Goal: Navigation & Orientation: Find specific page/section

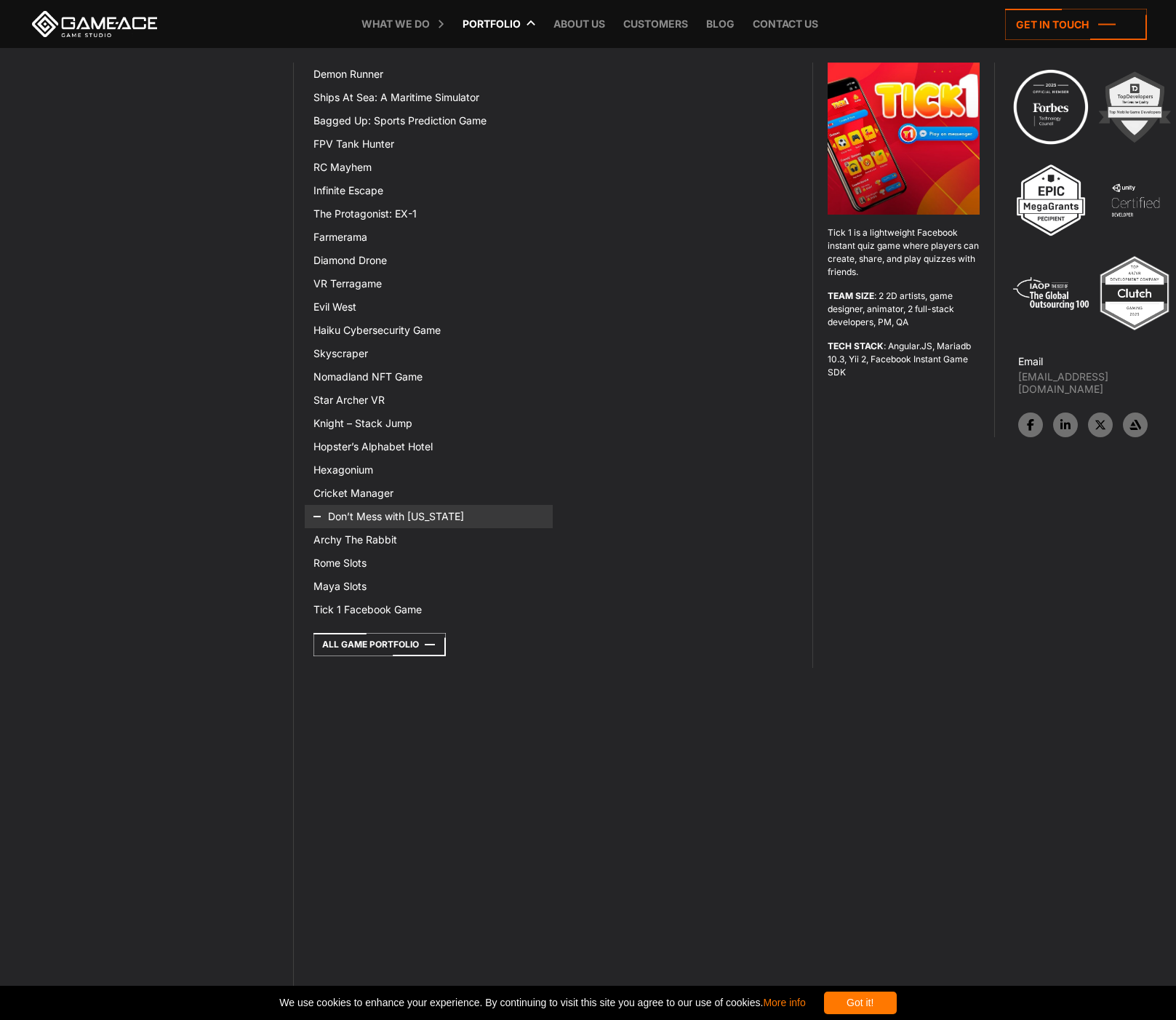
scroll to position [23636, 0]
click at [313, 633] on icon at bounding box center [380, 644] width 133 height 23
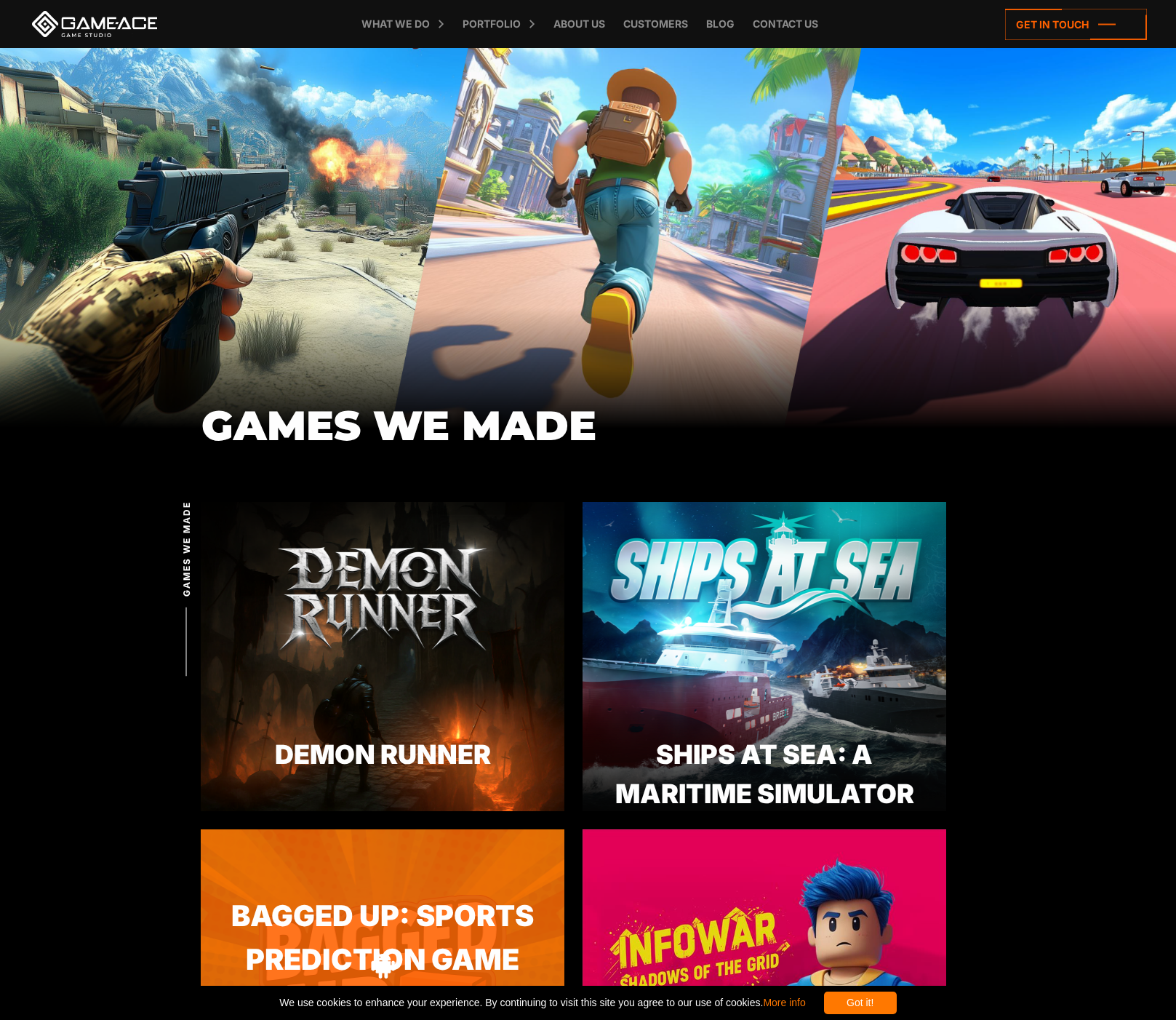
click at [201, 829] on img at bounding box center [382, 983] width 364 height 309
